Goal: Use online tool/utility

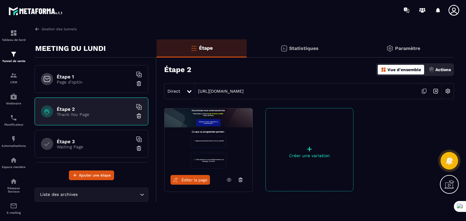
click at [312, 150] on p "+" at bounding box center [309, 149] width 87 height 8
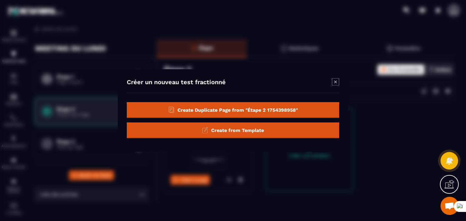
scroll to position [44, 0]
click at [227, 131] on span "Create from Template" at bounding box center [237, 130] width 53 height 6
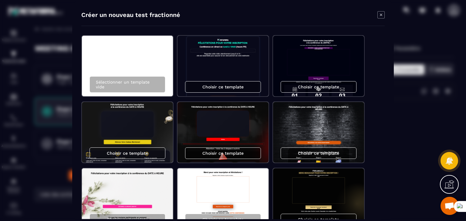
click at [269, 101] on div "Sélectionner un template vide Choisir ce template Choisir ce template Choisir c…" at bounding box center [232, 165] width 303 height 261
click at [271, 107] on div "Sélectionner un template vide Choisir ce template Choisir ce template Choisir c…" at bounding box center [232, 165] width 303 height 261
click at [270, 100] on div "Sélectionner un template vide Choisir ce template Choisir ce template Choisir c…" at bounding box center [232, 165] width 303 height 261
click at [272, 107] on div "Sélectionner un template vide Choisir ce template Choisir ce template Choisir c…" at bounding box center [232, 165] width 303 height 261
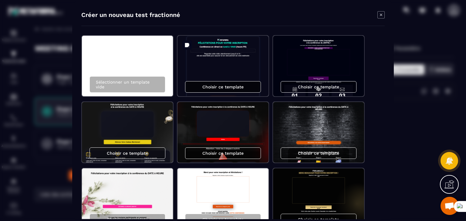
click at [231, 89] on div "Choisir ce template" at bounding box center [223, 87] width 76 height 12
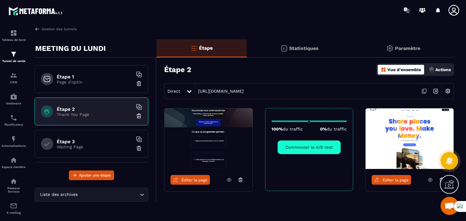
click at [387, 180] on span "Éditer la page" at bounding box center [395, 180] width 26 height 5
